Goal: Use online tool/utility: Utilize a website feature to perform a specific function

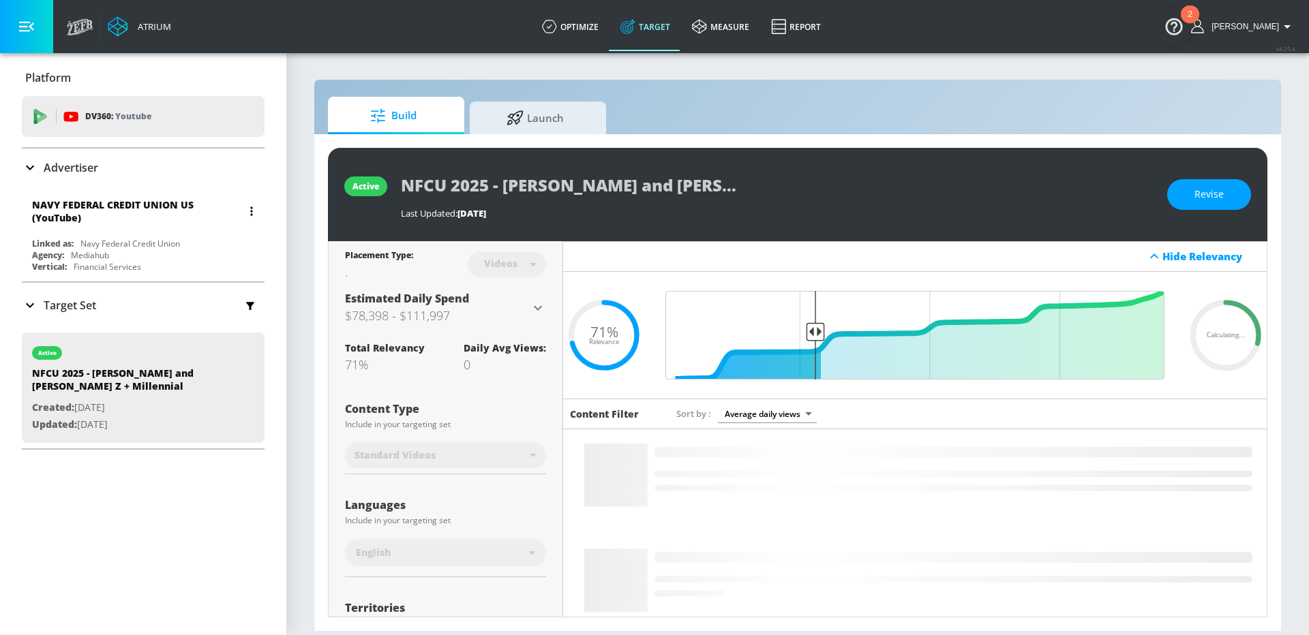
click at [164, 236] on div "NAVY FEDERAL CREDIT UNION US (YouTube) Linked as: Navy Federal Credit Union Age…" at bounding box center [143, 234] width 243 height 85
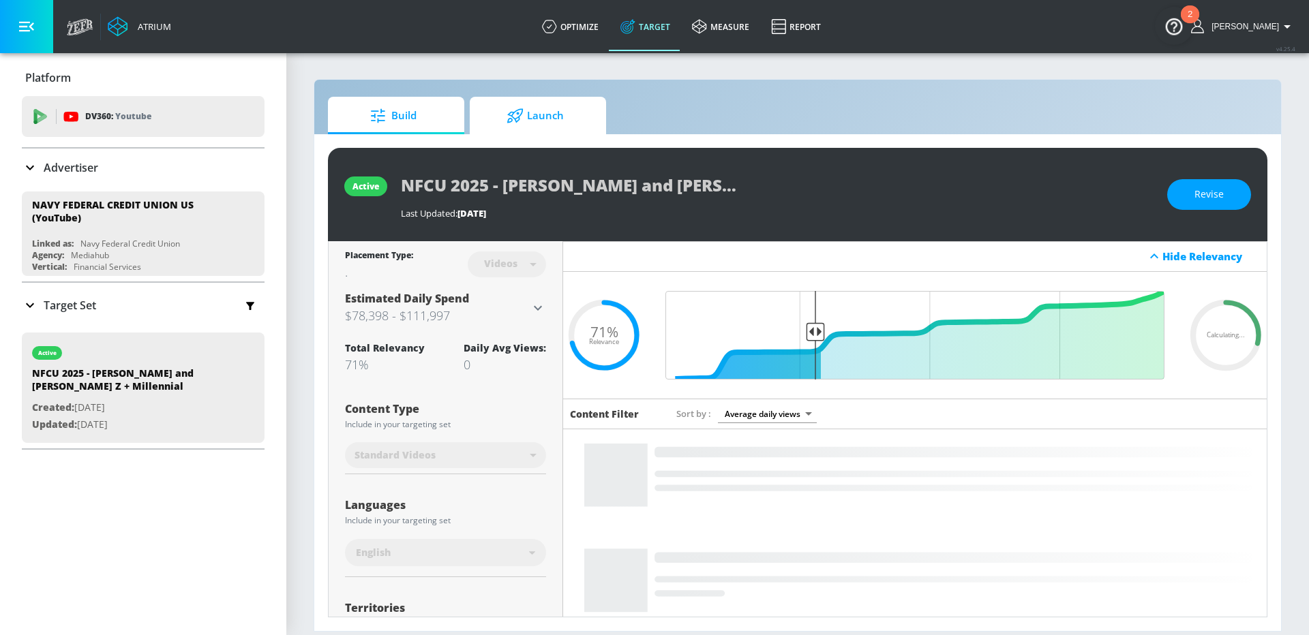
click at [554, 115] on span "Launch" at bounding box center [535, 116] width 104 height 33
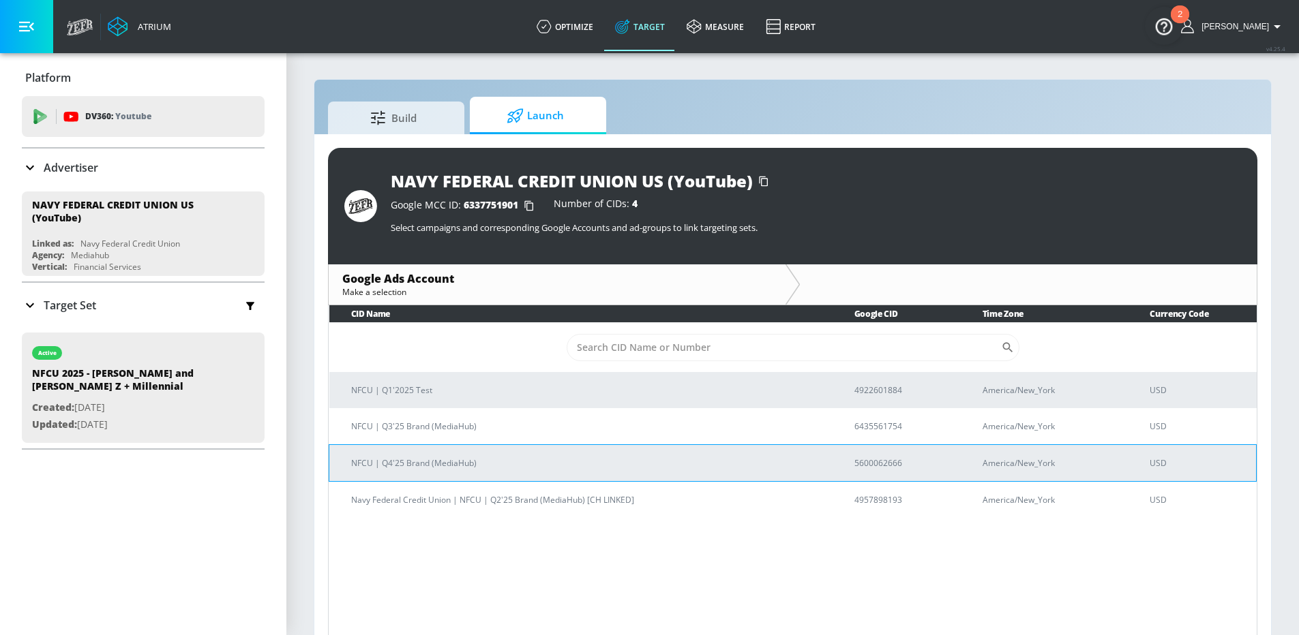
click at [430, 464] on p "NFCU | Q4'25 Brand (MediaHub)" at bounding box center [586, 463] width 470 height 14
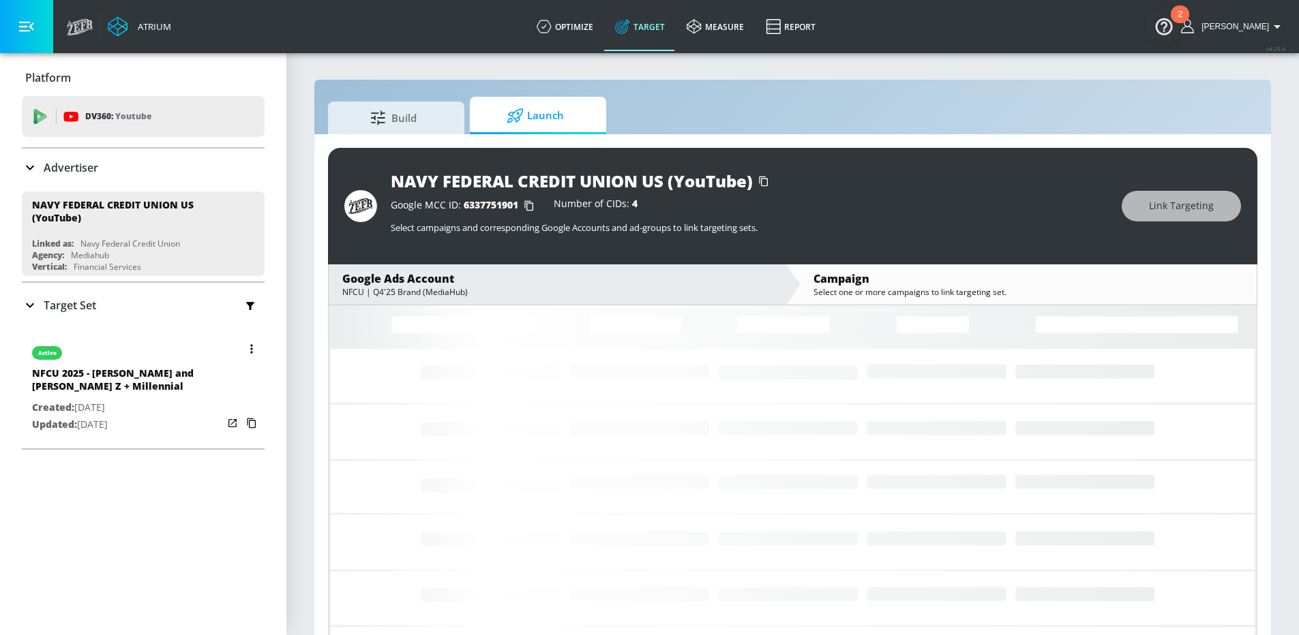
click at [99, 421] on p "Updated: [DATE]" at bounding box center [127, 425] width 191 height 17
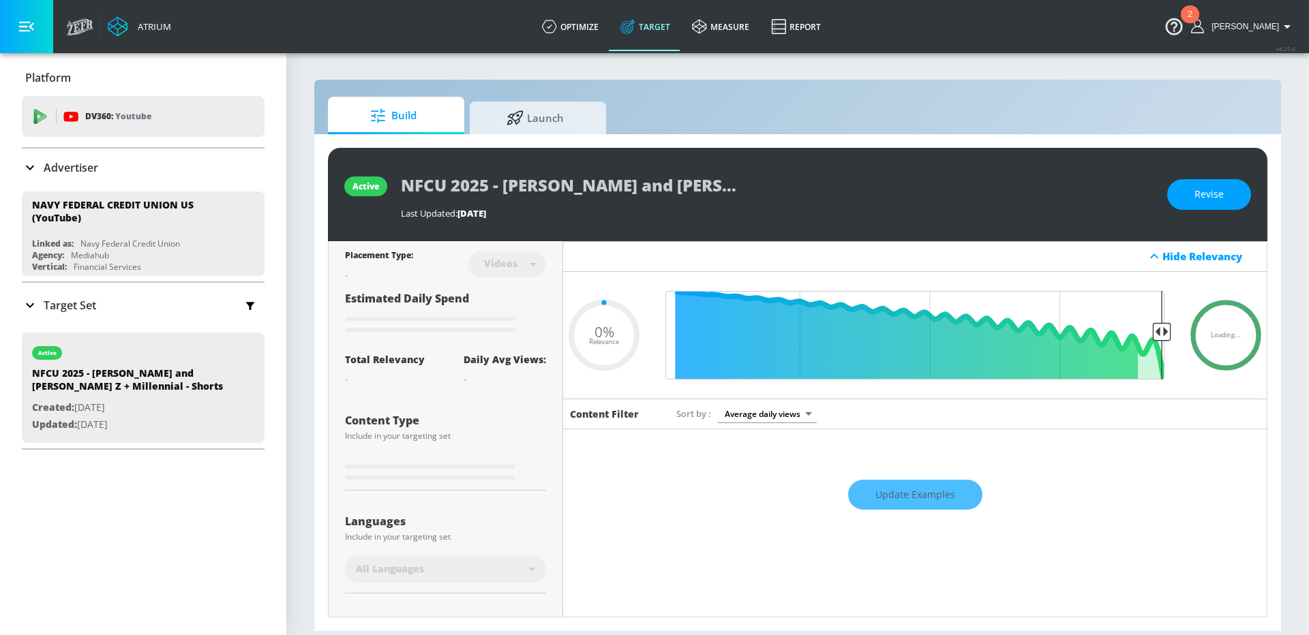
type input "0.71"
